Goal: Task Accomplishment & Management: Manage account settings

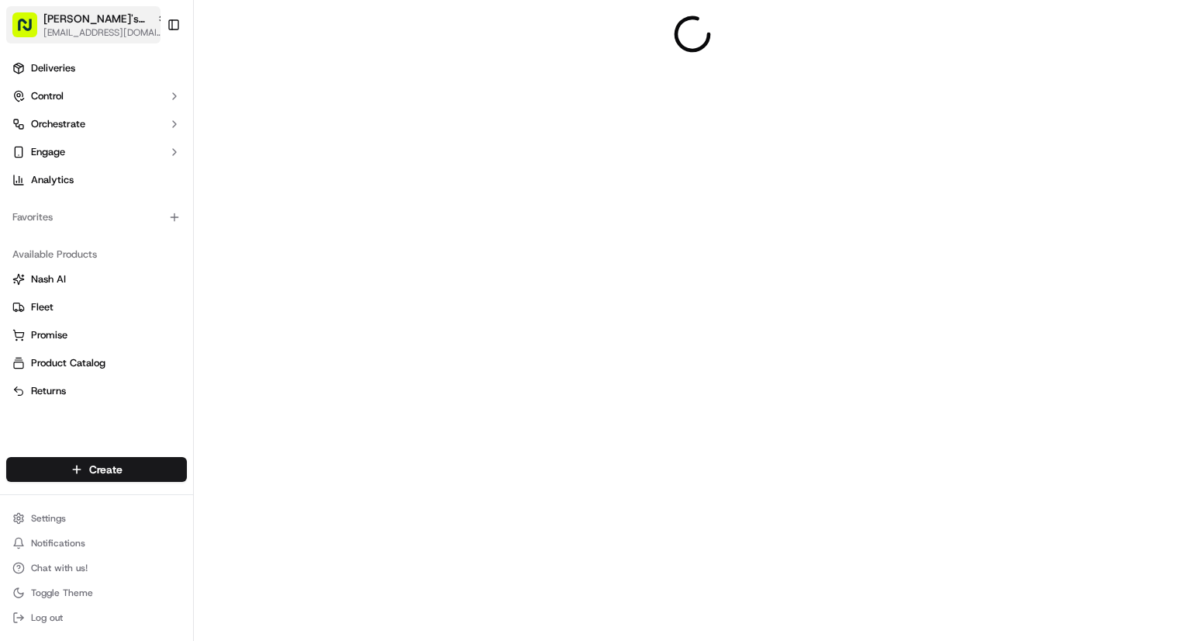
click at [96, 22] on span "[PERSON_NAME]'s Fast Food - [GEOGRAPHIC_DATA]" at bounding box center [96, 19] width 107 height 16
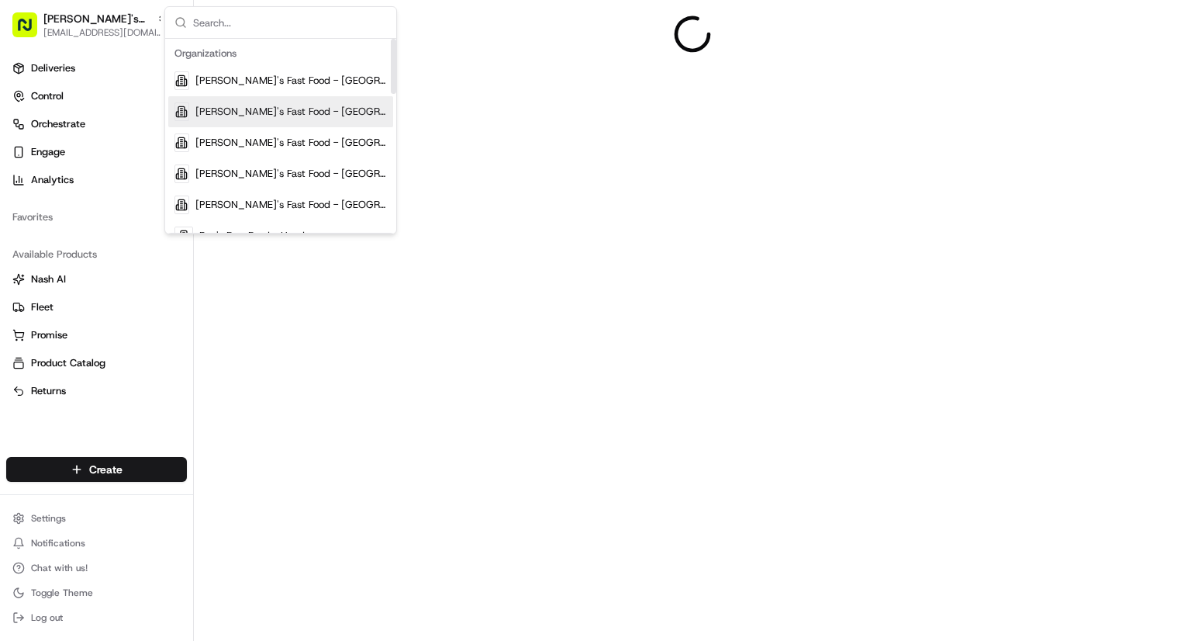
click at [286, 106] on span "[PERSON_NAME]'s Fast Food - [GEOGRAPHIC_DATA]" at bounding box center [291, 112] width 192 height 14
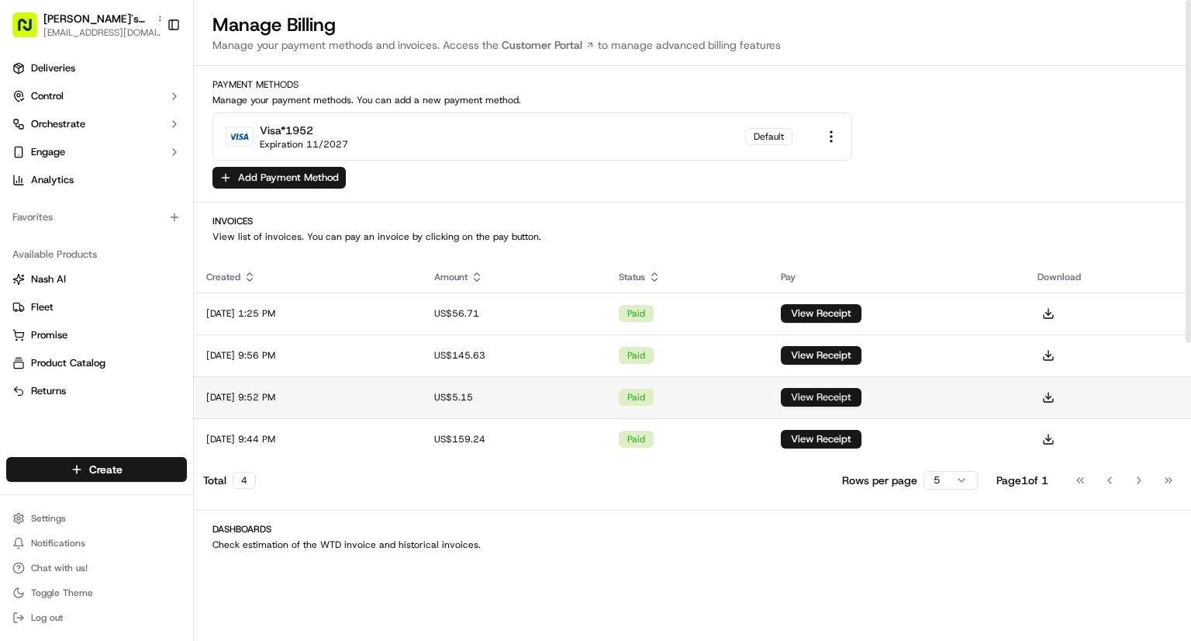
click at [854, 398] on button "View Receipt" at bounding box center [821, 397] width 81 height 19
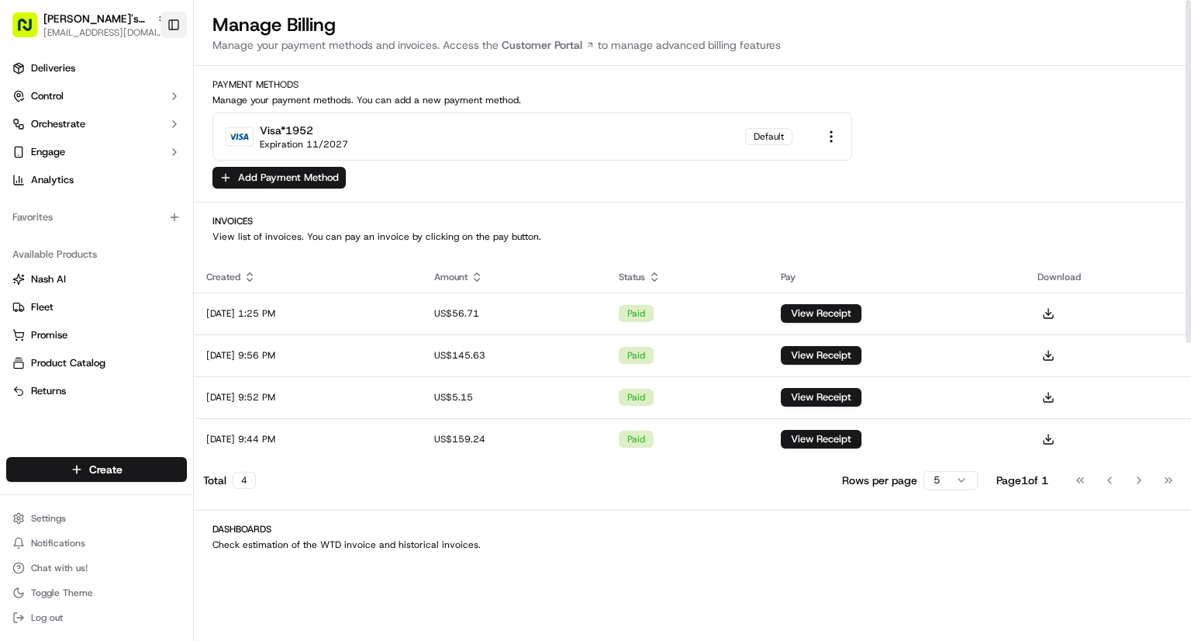
click at [165, 25] on button "Toggle Sidebar" at bounding box center [174, 25] width 26 height 26
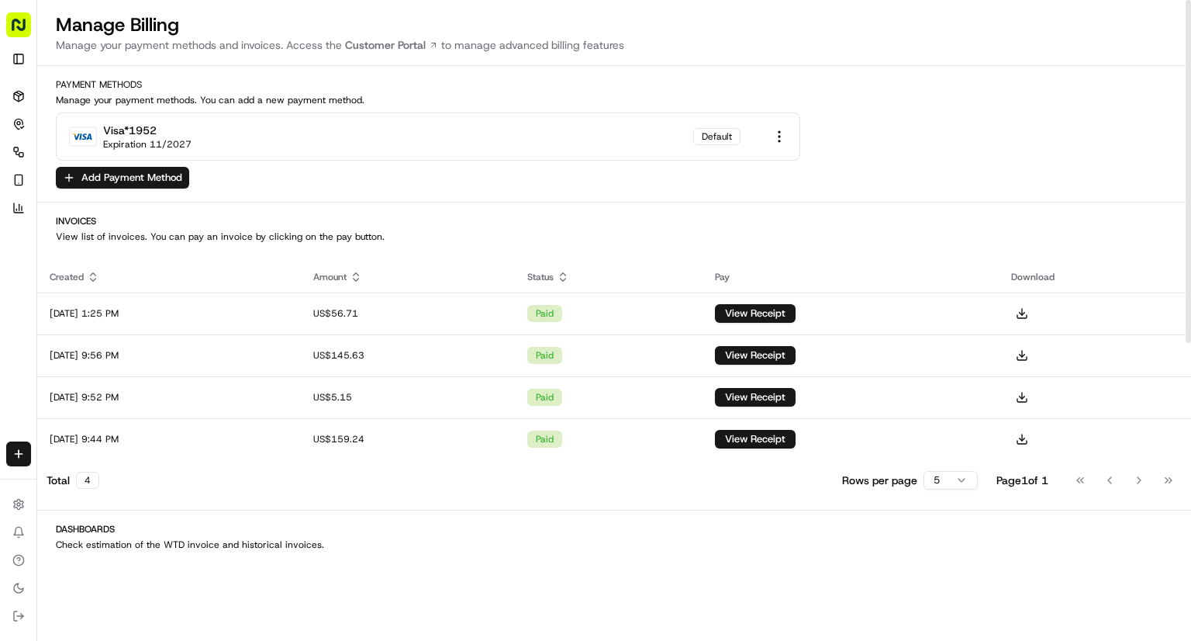
click at [19, 26] on rect "button" at bounding box center [18, 24] width 25 height 25
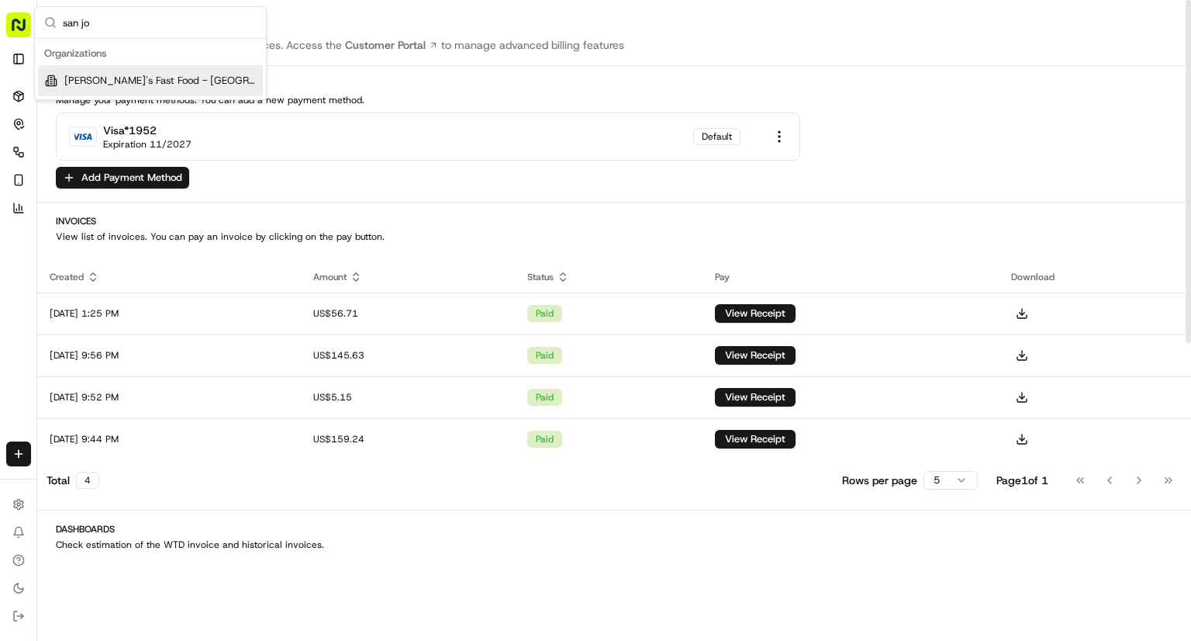
type input "san jo"
click at [175, 63] on div "Organizations" at bounding box center [150, 53] width 225 height 23
click at [164, 72] on div "[PERSON_NAME]'s Fast Food - [GEOGRAPHIC_DATA][PERSON_NAME]" at bounding box center [150, 80] width 225 height 31
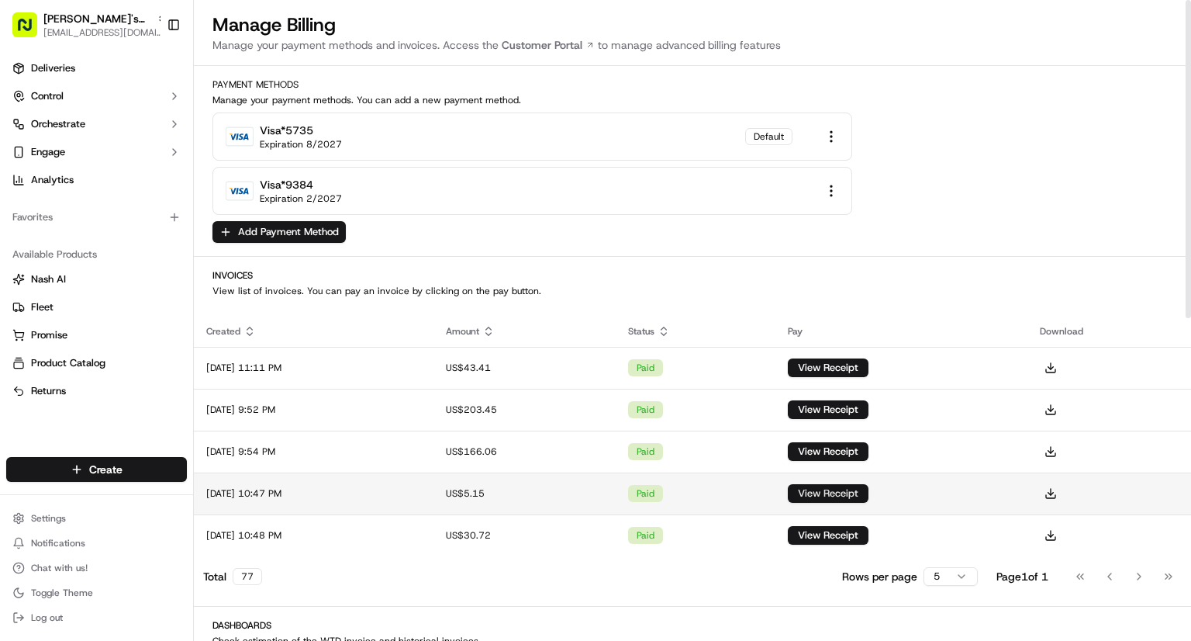
click at [842, 488] on button "View Receipt" at bounding box center [828, 493] width 81 height 19
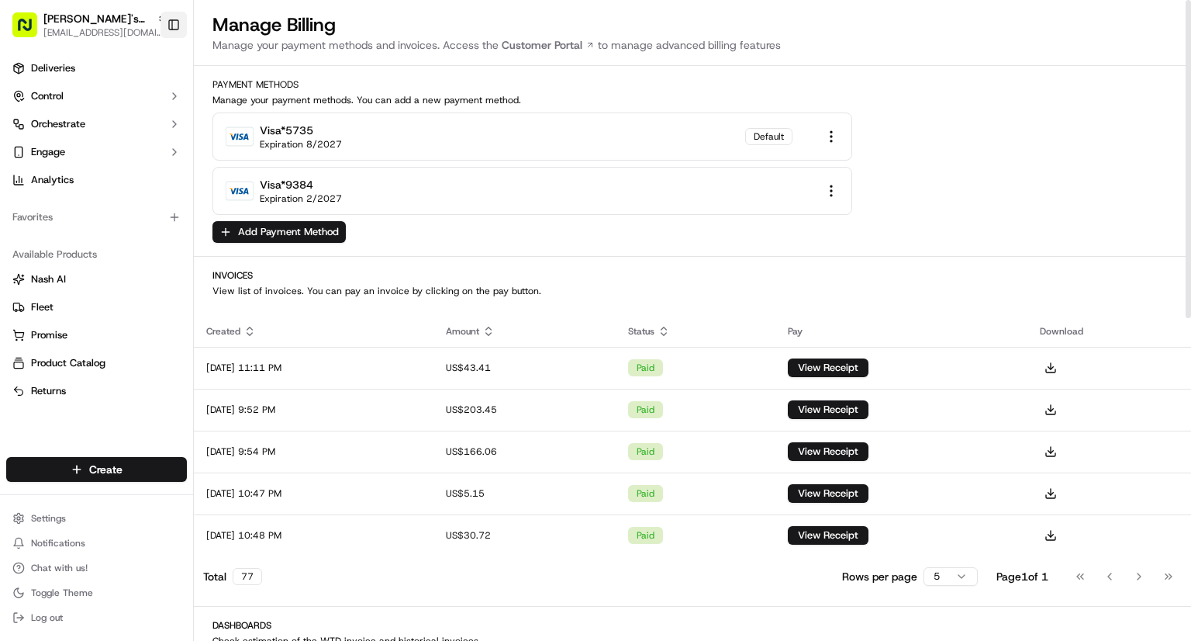
click at [176, 33] on button "Toggle Sidebar" at bounding box center [174, 25] width 26 height 26
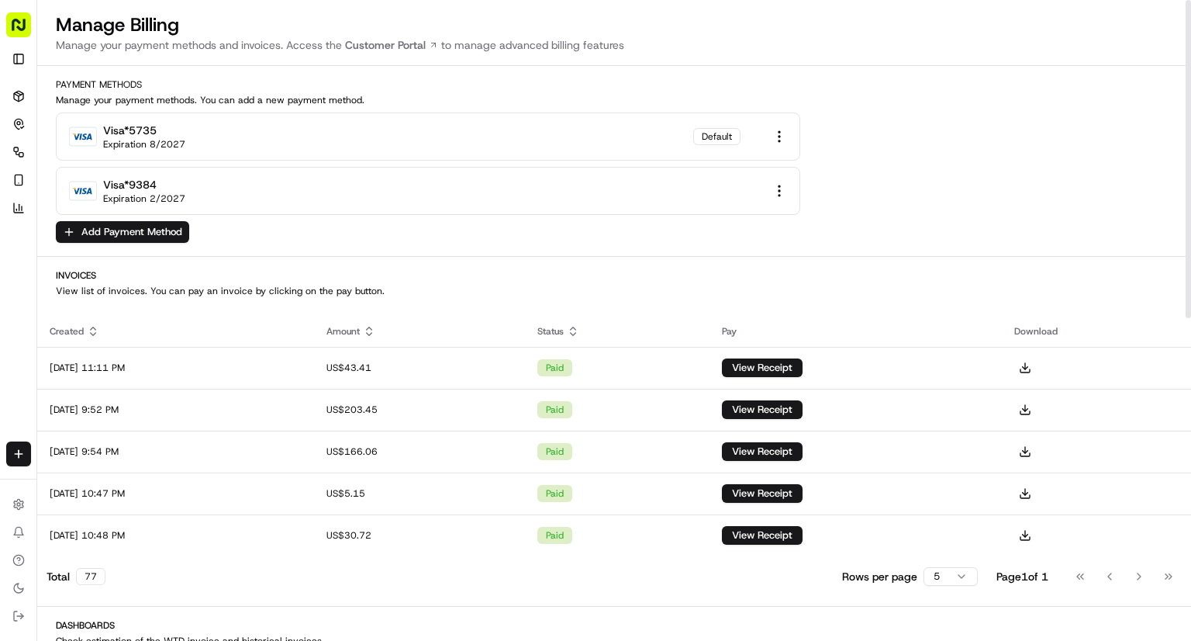
click at [10, 16] on rect "button" at bounding box center [18, 24] width 25 height 25
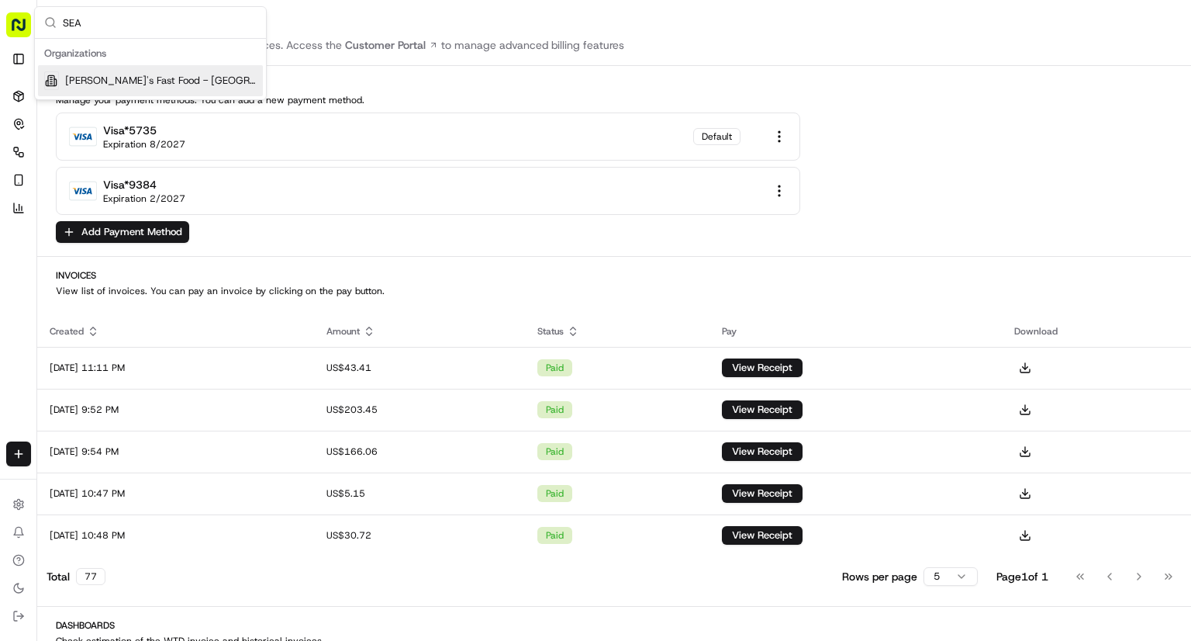
type input "SEA"
click at [164, 74] on span "[PERSON_NAME]'s Fast Food - [GEOGRAPHIC_DATA]" at bounding box center [161, 81] width 192 height 14
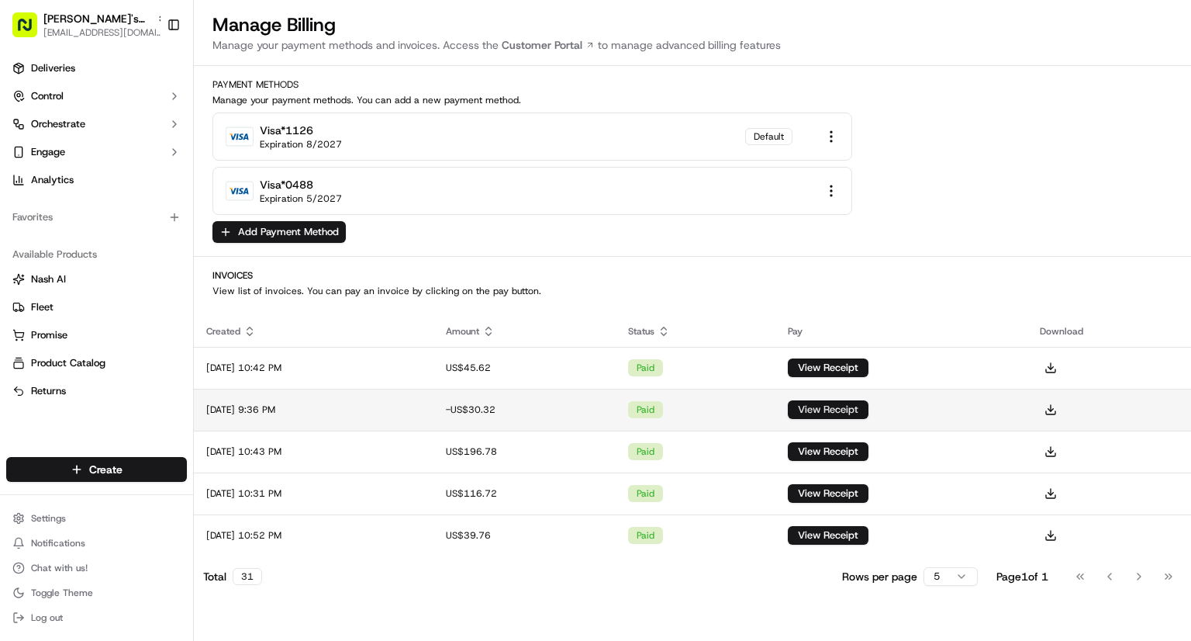
click at [854, 406] on button "View Receipt" at bounding box center [828, 409] width 81 height 19
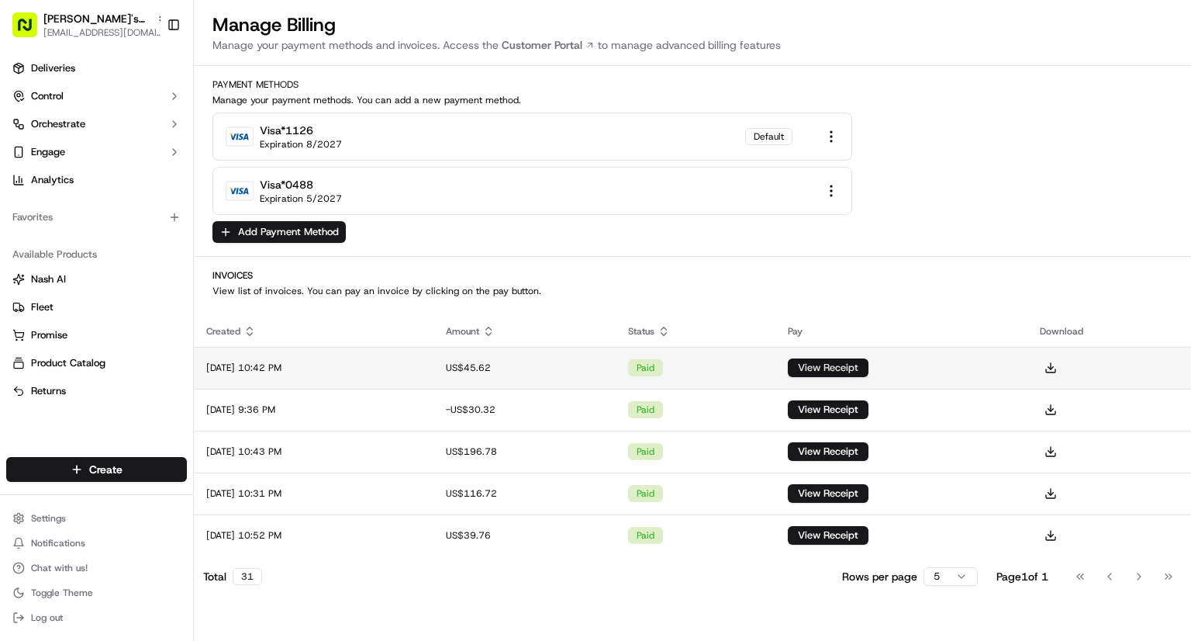
click at [827, 363] on button "View Receipt" at bounding box center [828, 367] width 81 height 19
